Goal: Information Seeking & Learning: Learn about a topic

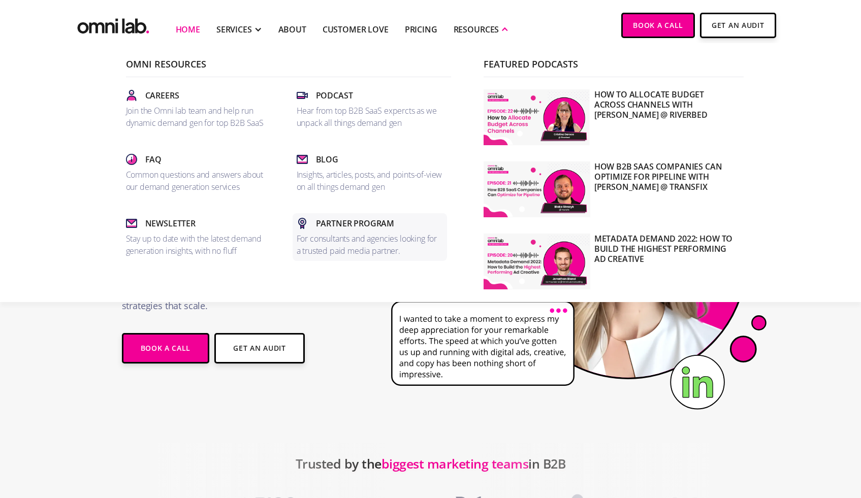
click at [358, 231] on link "Partner Program For consultants and agencies looking for a trusted paid media p…" at bounding box center [370, 237] width 154 height 48
